Goal: Information Seeking & Learning: Learn about a topic

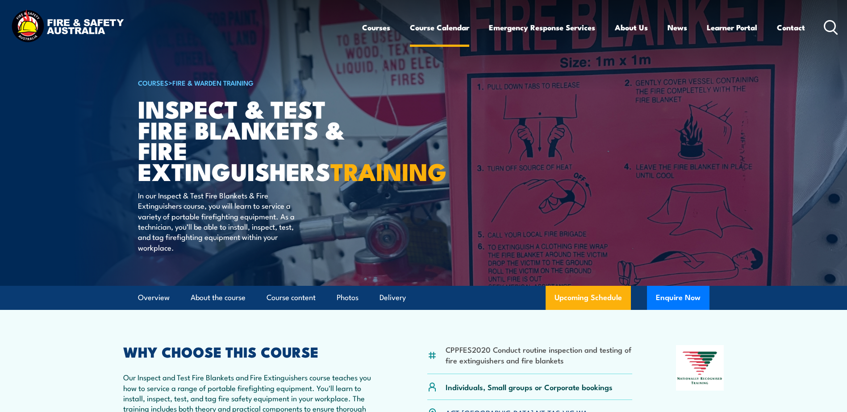
click at [457, 29] on link "Course Calendar" at bounding box center [439, 28] width 59 height 24
click at [577, 310] on link "Upcoming Schedule" at bounding box center [587, 298] width 85 height 24
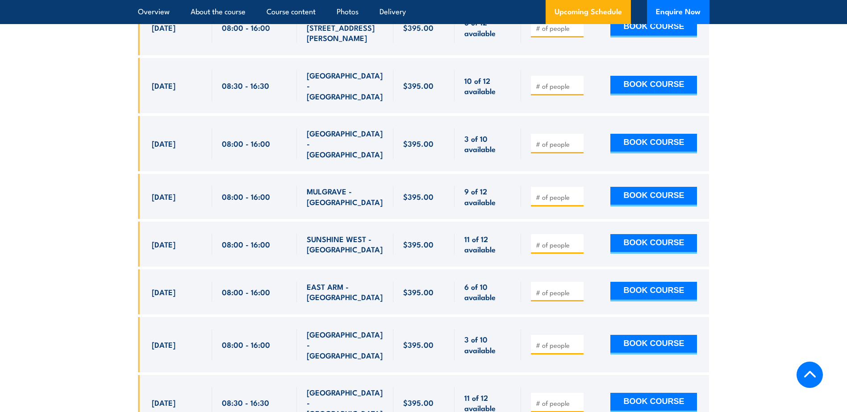
scroll to position [1926, 0]
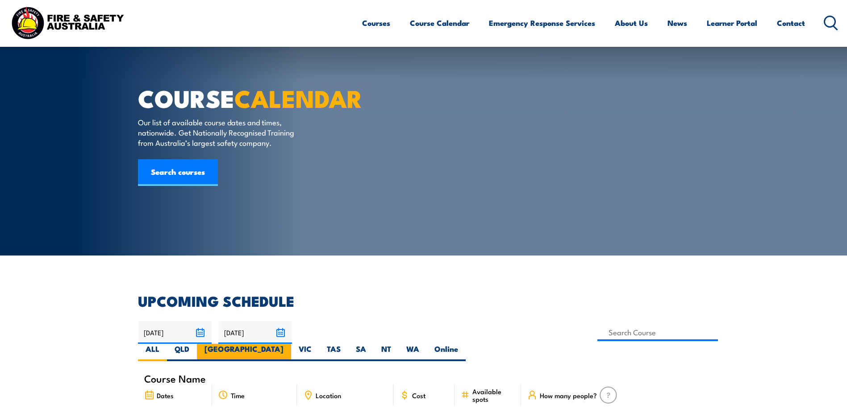
click at [291, 344] on label "[GEOGRAPHIC_DATA]" at bounding box center [244, 352] width 94 height 17
click at [289, 344] on input "[GEOGRAPHIC_DATA]" at bounding box center [286, 347] width 6 height 6
radio input "true"
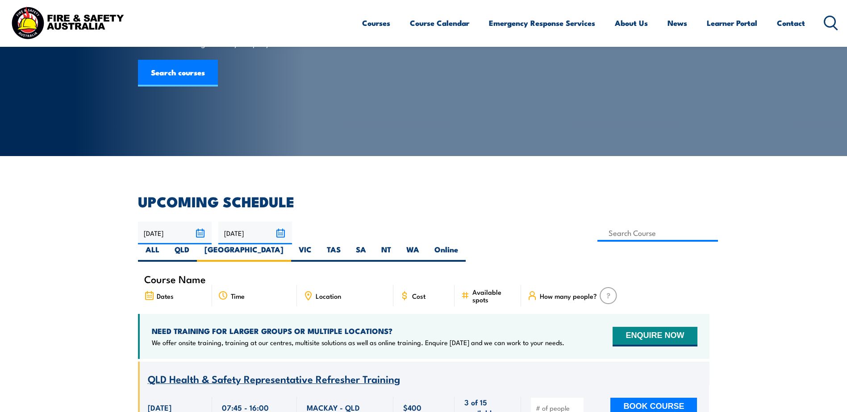
scroll to position [119, 0]
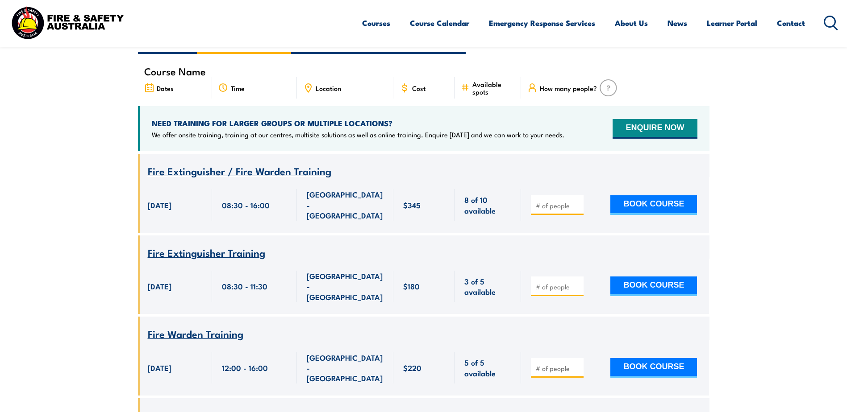
scroll to position [295, 0]
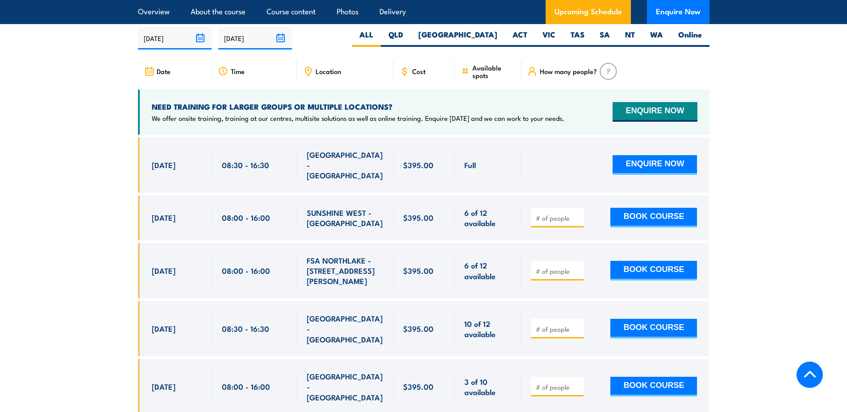
scroll to position [1597, 0]
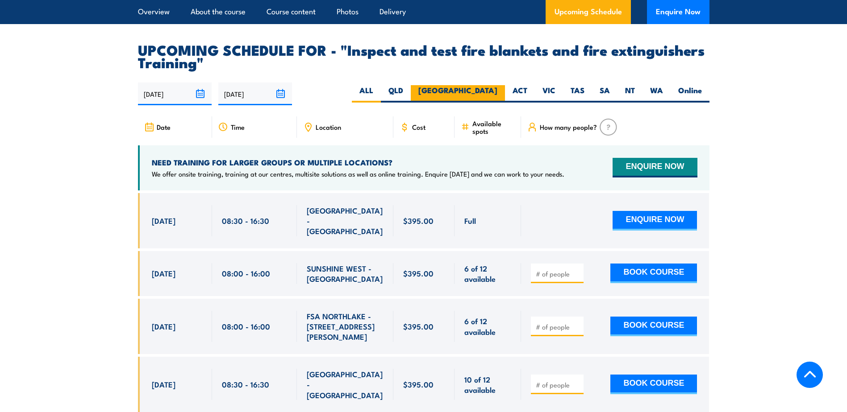
click at [494, 103] on label "[GEOGRAPHIC_DATA]" at bounding box center [458, 93] width 94 height 17
click at [497, 91] on input "[GEOGRAPHIC_DATA]" at bounding box center [500, 88] width 6 height 6
radio input "true"
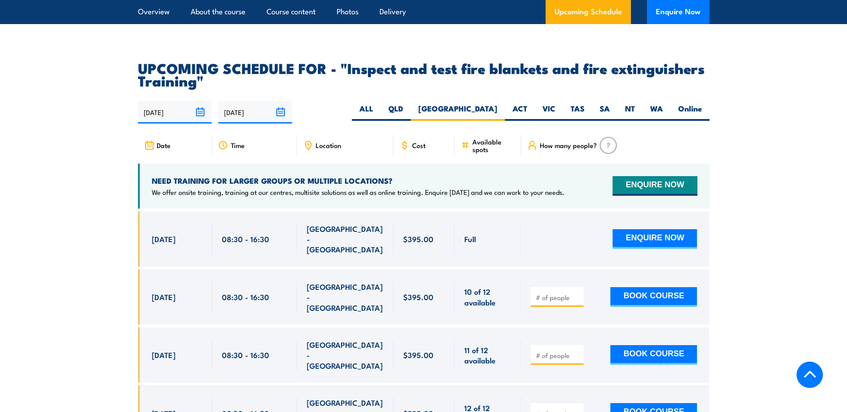
scroll to position [1568, 0]
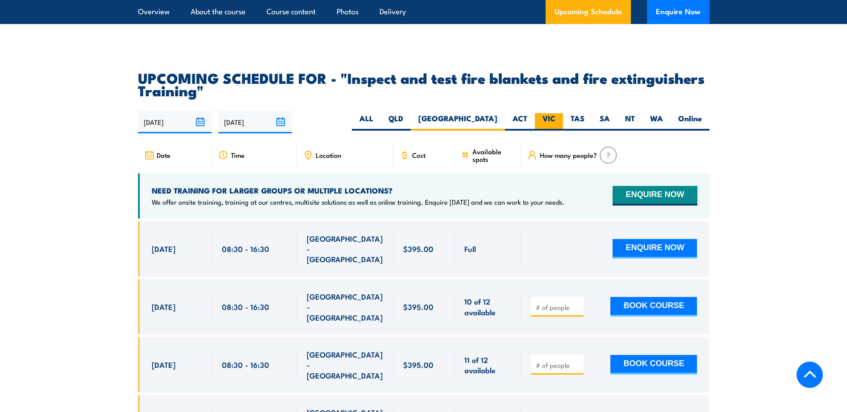
click at [549, 131] on label "VIC" at bounding box center [549, 121] width 28 height 17
click at [555, 119] on input "VIC" at bounding box center [558, 116] width 6 height 6
radio input "true"
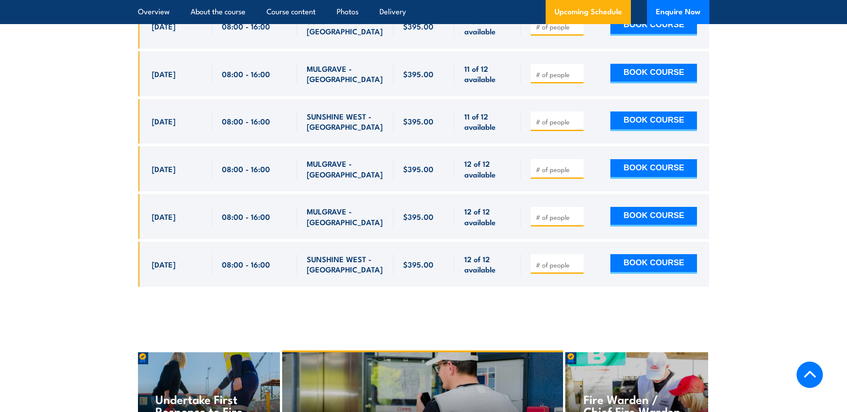
scroll to position [1910, 0]
